Goal: Information Seeking & Learning: Learn about a topic

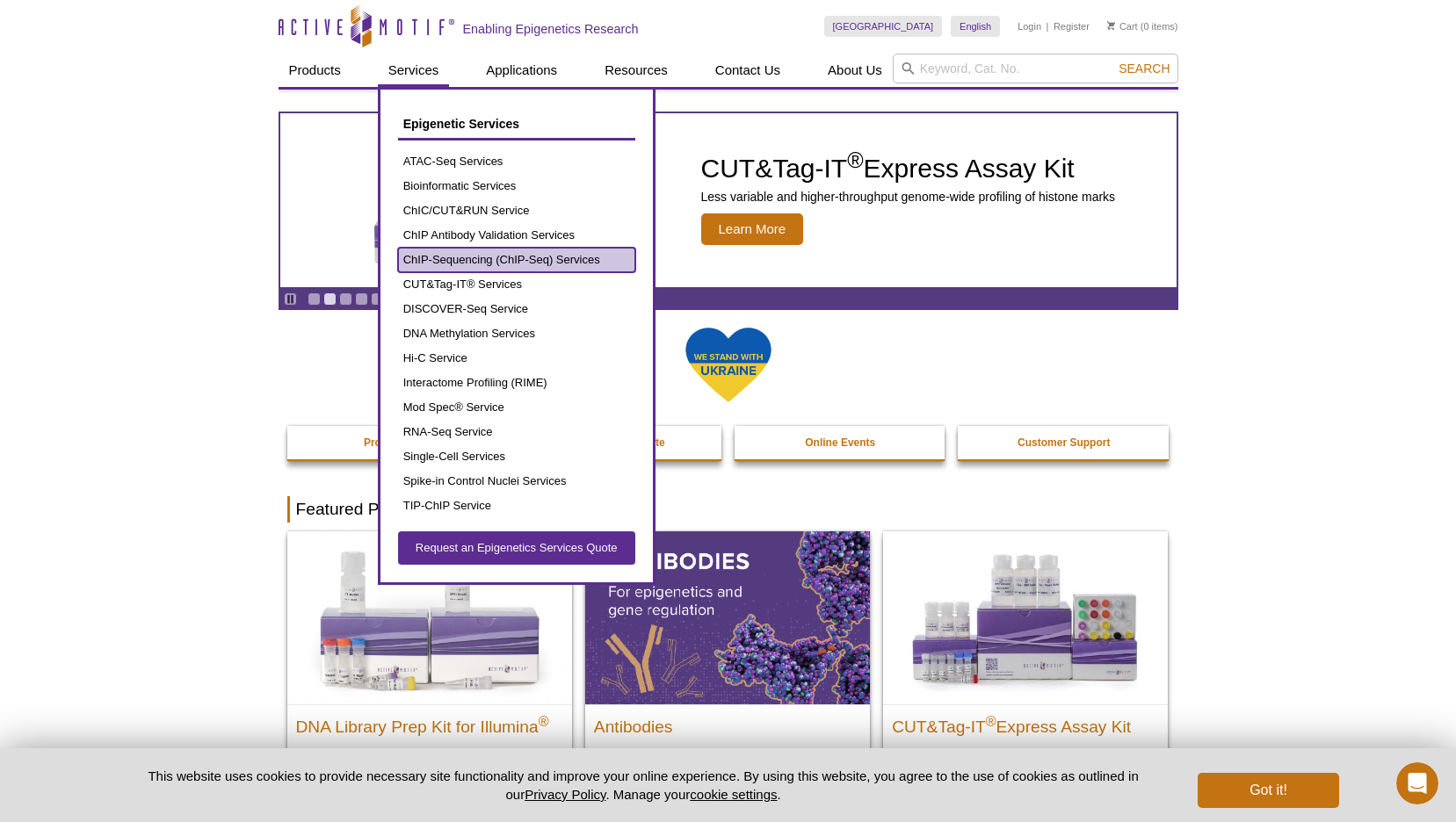
click at [518, 262] on link "ChIP-Sequencing (ChIP-Seq) Services" at bounding box center [517, 259] width 237 height 25
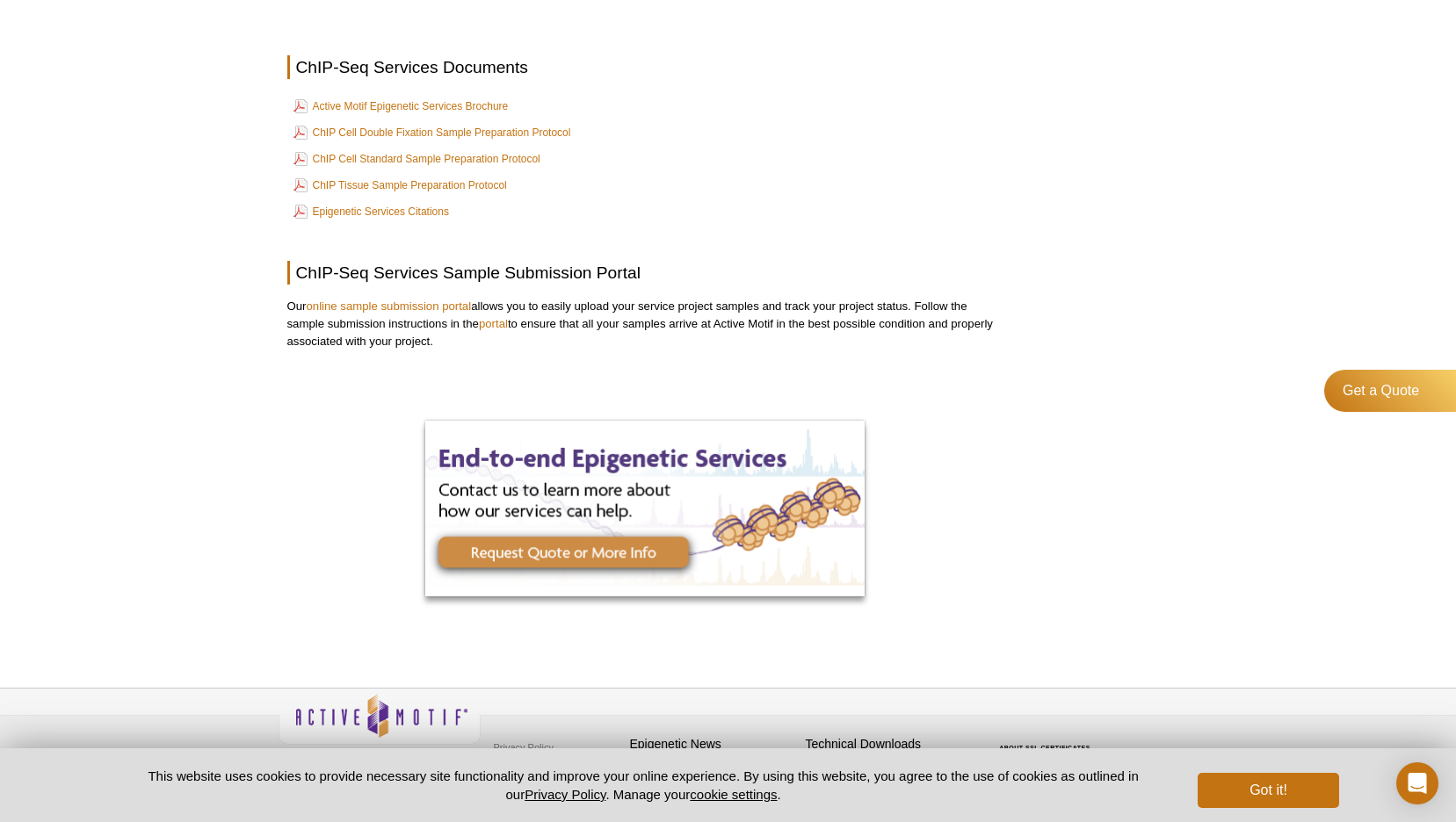
scroll to position [3196, 0]
click at [329, 95] on link "Active Motif Epigenetic Services Brochure" at bounding box center [401, 105] width 215 height 21
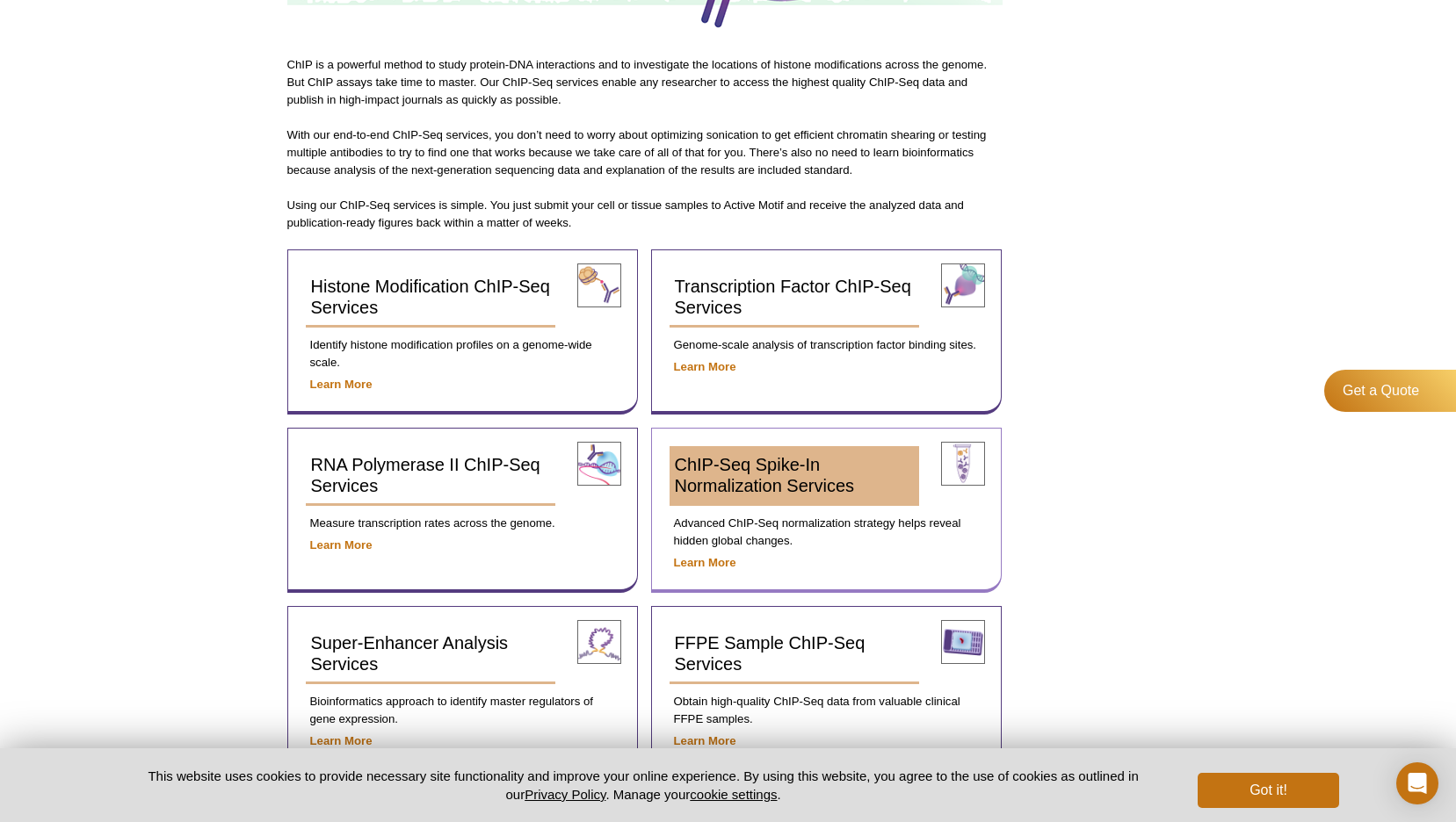
scroll to position [597, 0]
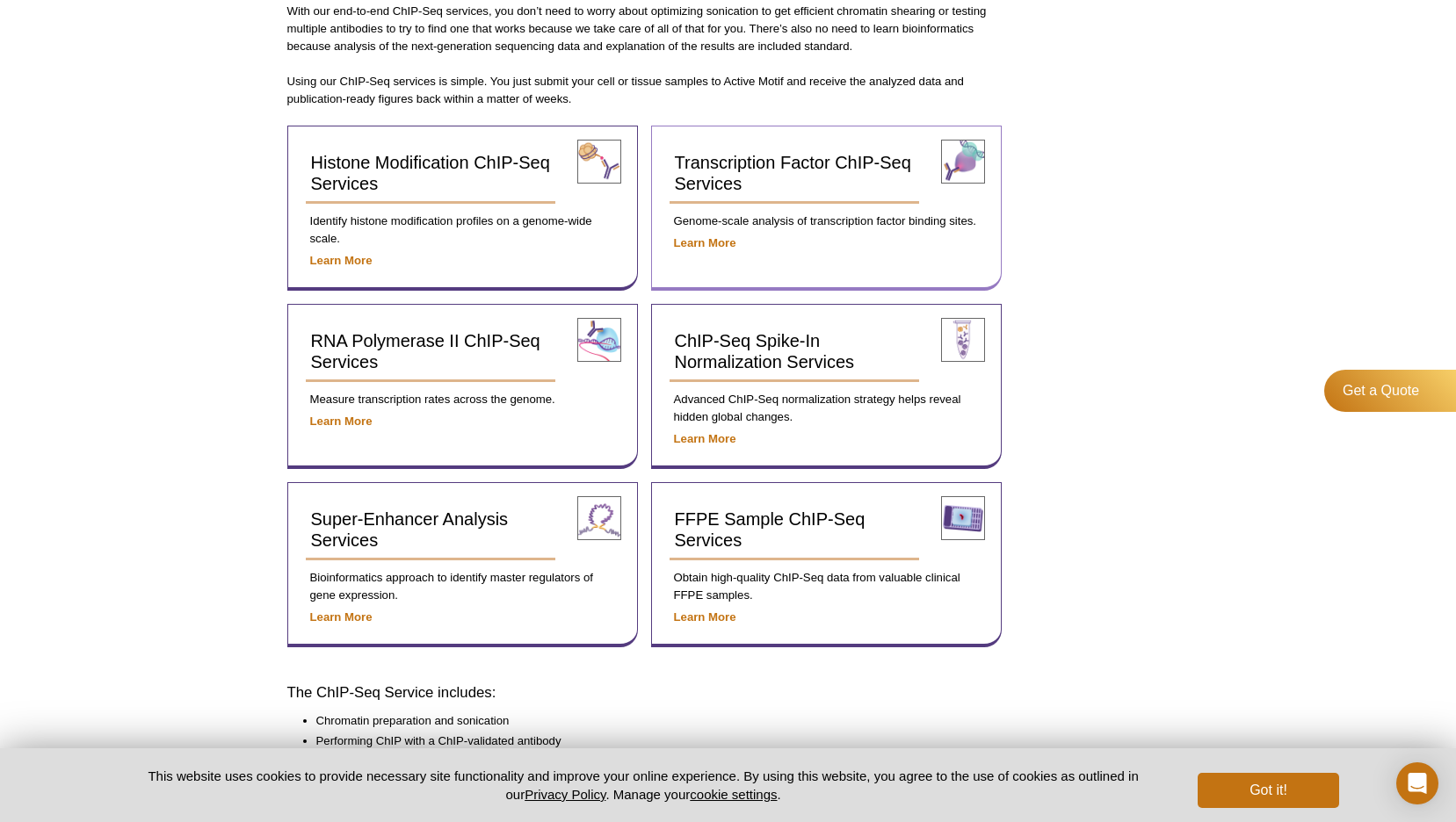
click at [689, 234] on p "Learn More" at bounding box center [826, 243] width 314 height 17
click at [697, 246] on strong "Learn More" at bounding box center [705, 243] width 63 height 13
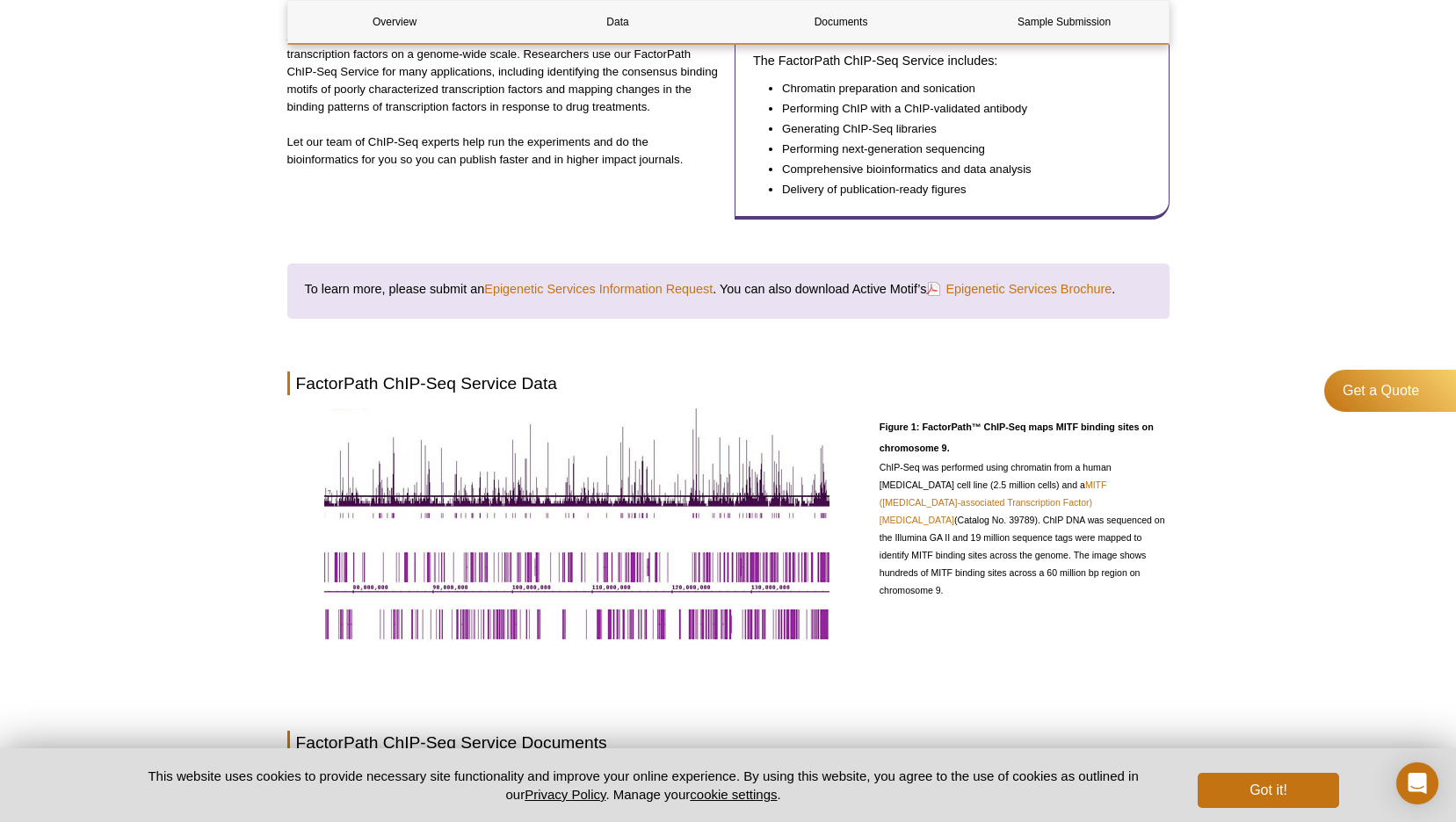
scroll to position [407, 0]
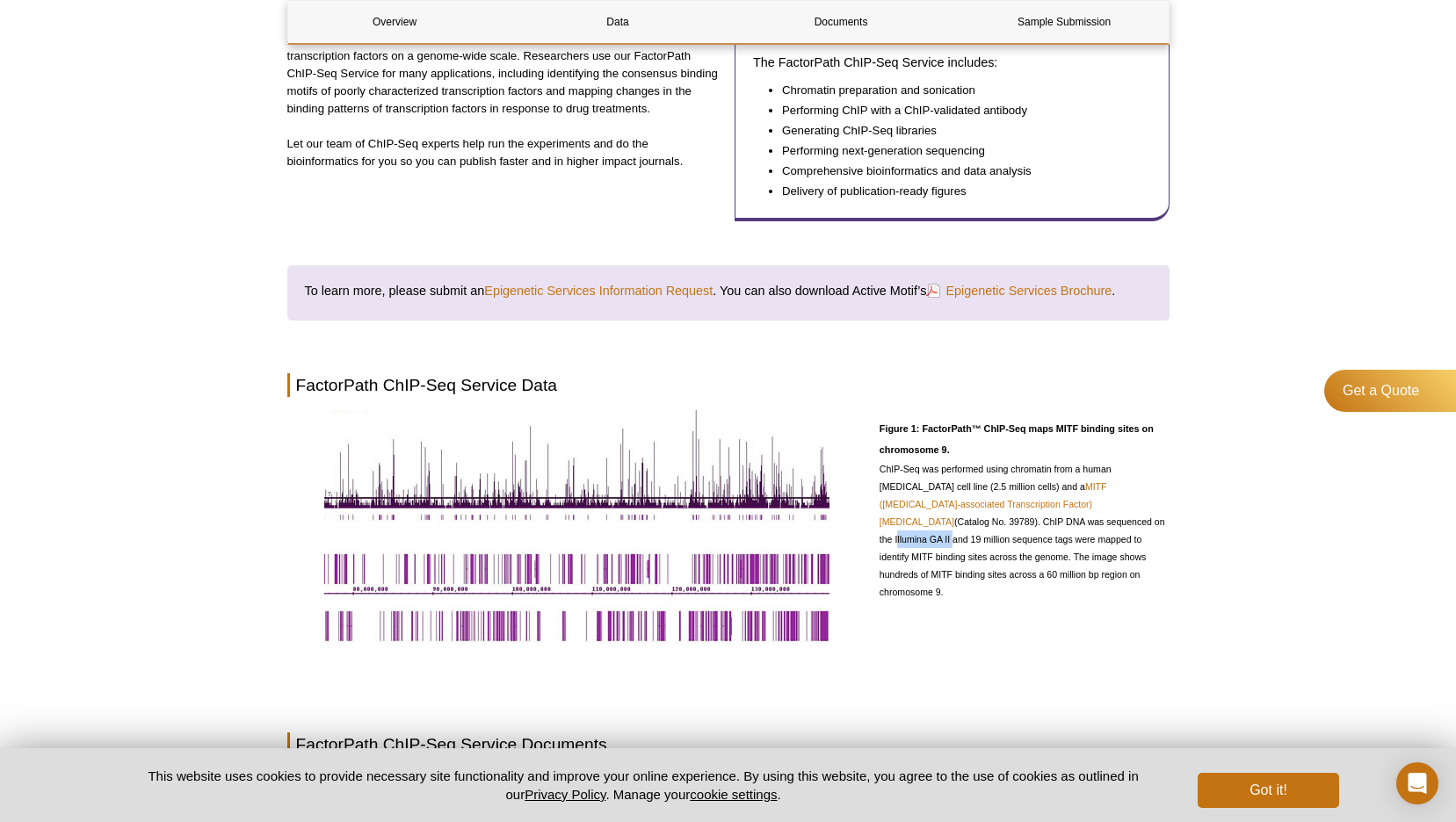
drag, startPoint x: 997, startPoint y: 524, endPoint x: 1051, endPoint y: 525, distance: 54.0
click at [1051, 525] on span "ChIP-Seq was performed using chromatin from a human [MEDICAL_DATA] cell line (2…" at bounding box center [1022, 530] width 285 height 133
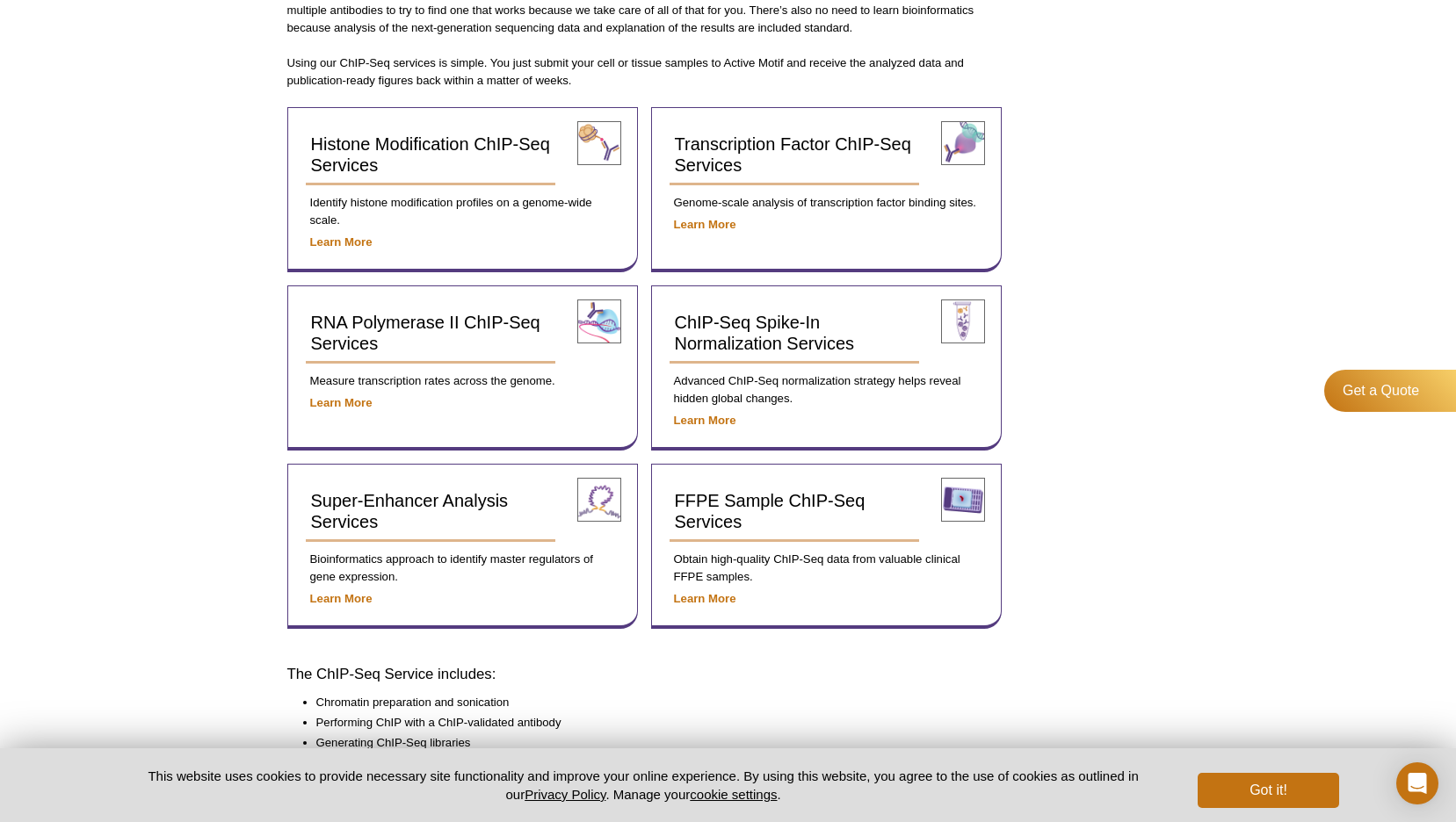
scroll to position [616, 0]
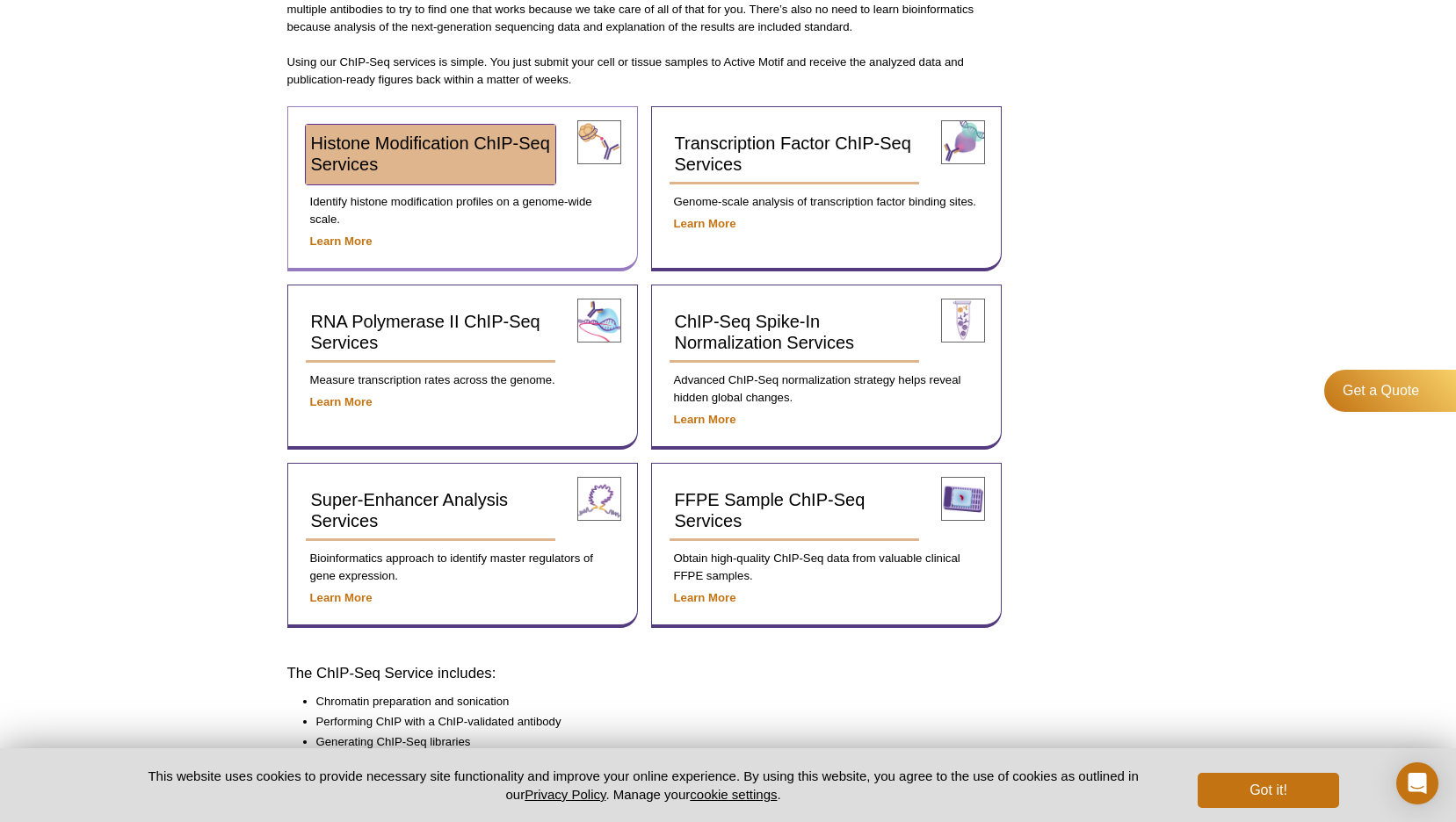
click at [401, 156] on link "Histone Modification ChIP-Seq Services" at bounding box center [430, 154] width 250 height 60
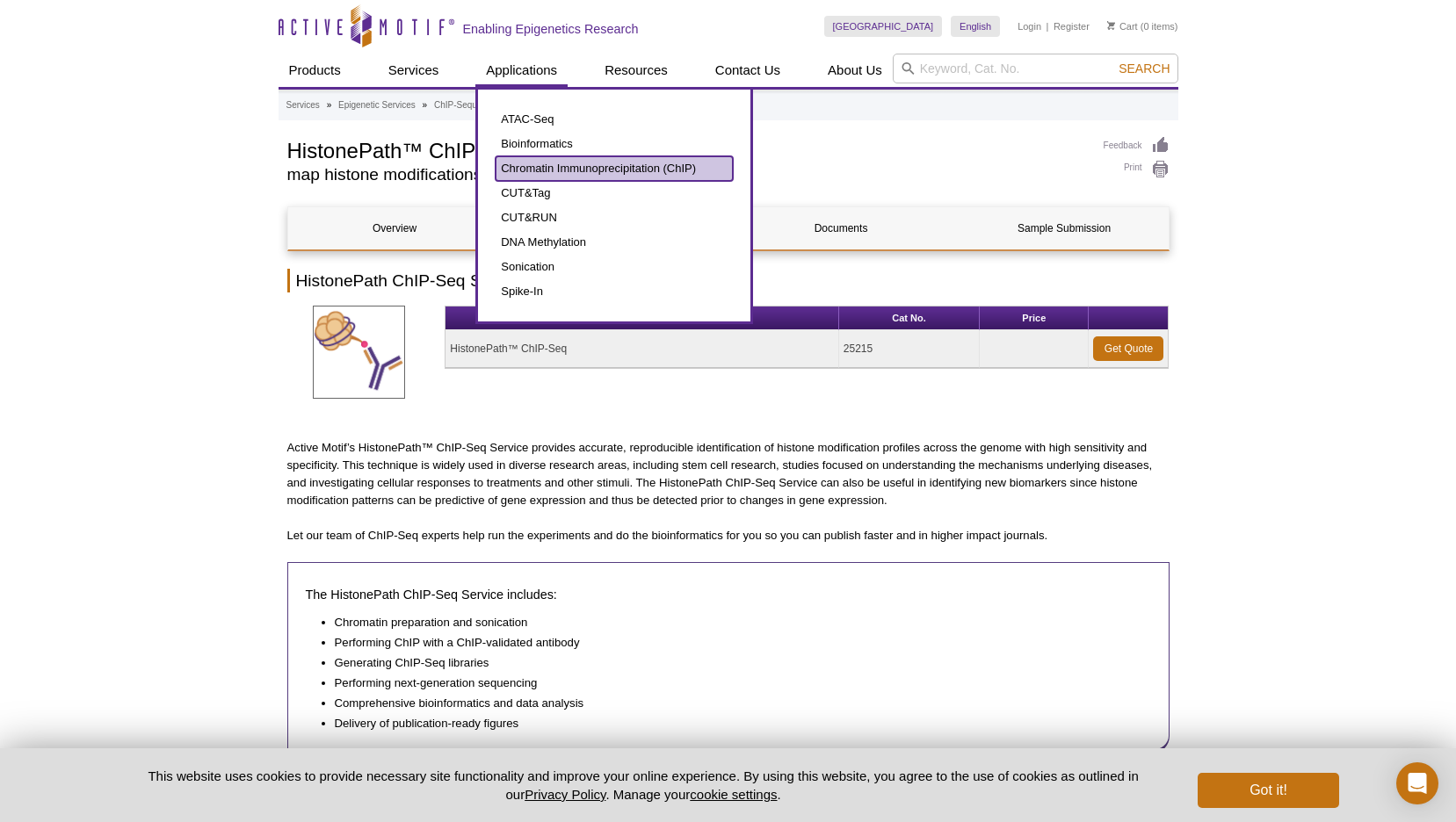
click at [551, 172] on link "Chromatin Immunoprecipitation (ChIP)" at bounding box center [614, 168] width 237 height 25
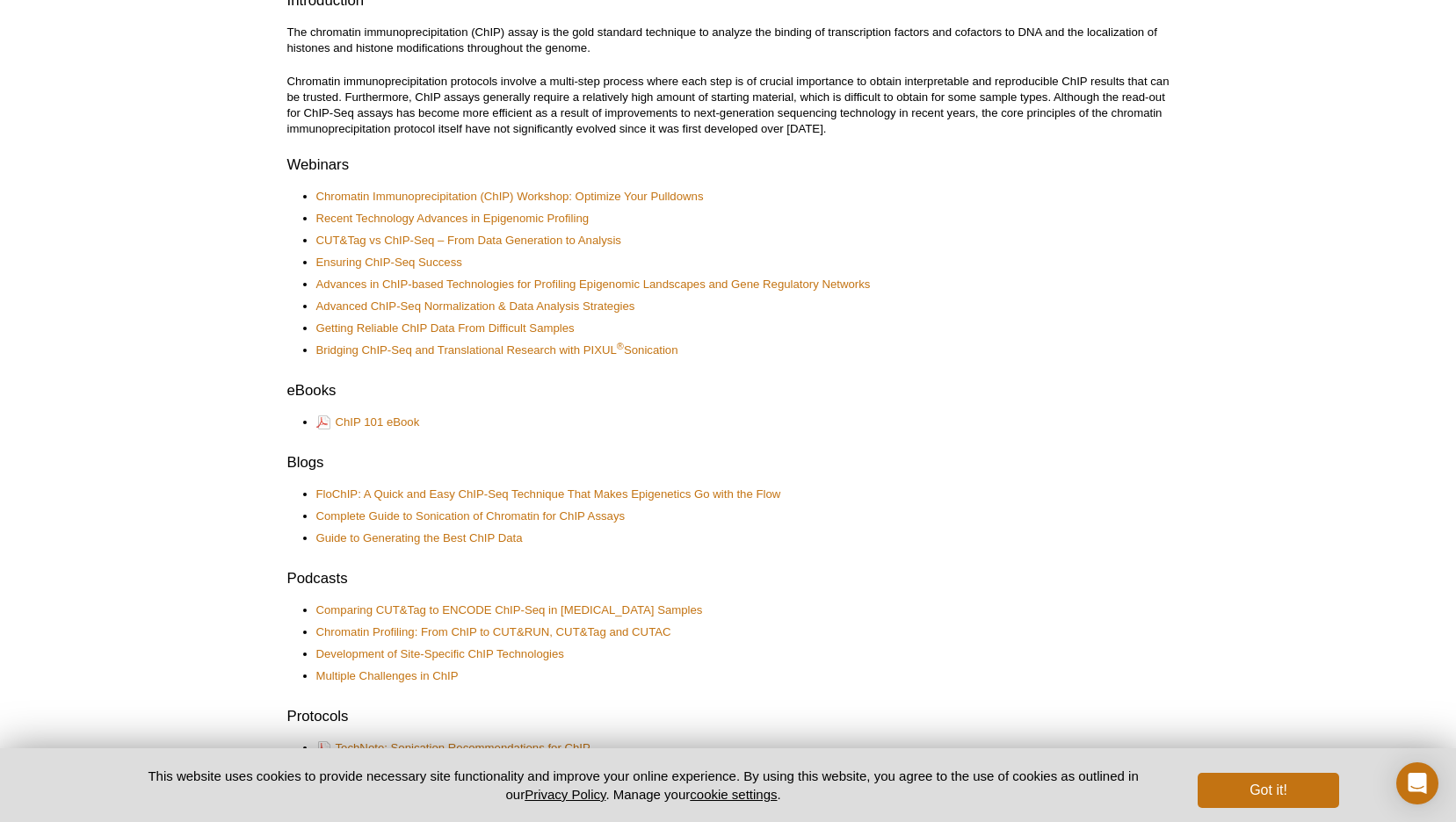
scroll to position [531, 0]
